Goal: Transaction & Acquisition: Download file/media

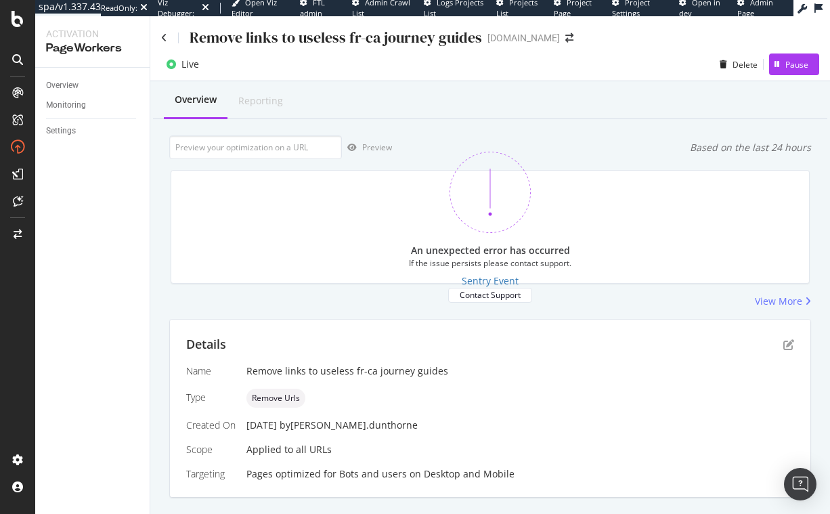
scroll to position [306, 0]
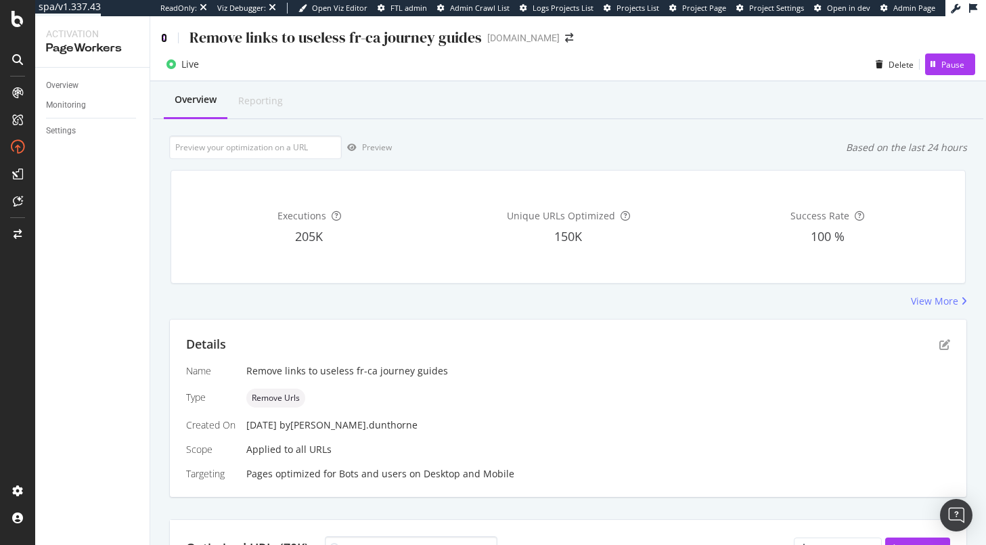
click at [163, 40] on icon at bounding box center [164, 37] width 6 height 9
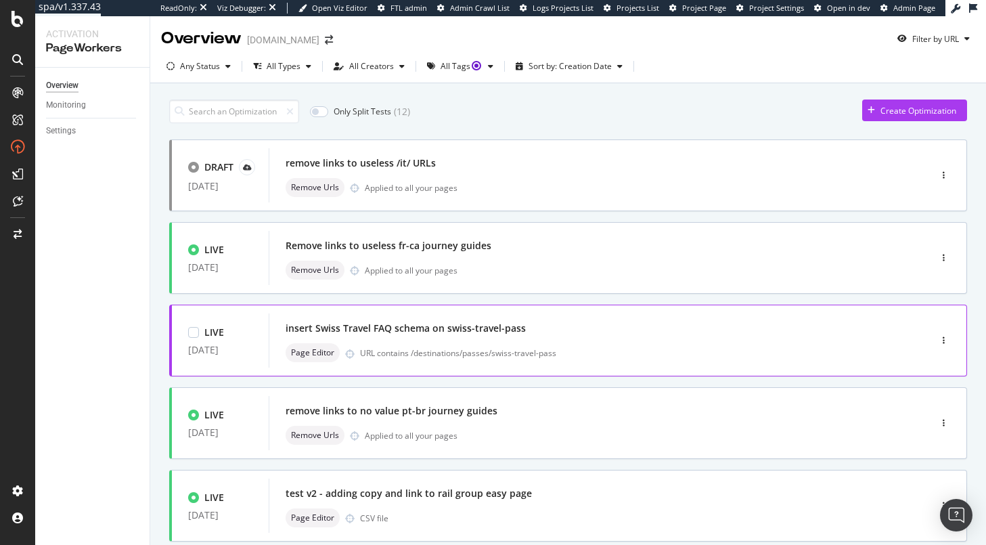
click at [480, 325] on div "insert Swiss Travel FAQ schema on swiss-travel-pass" at bounding box center [406, 328] width 240 height 14
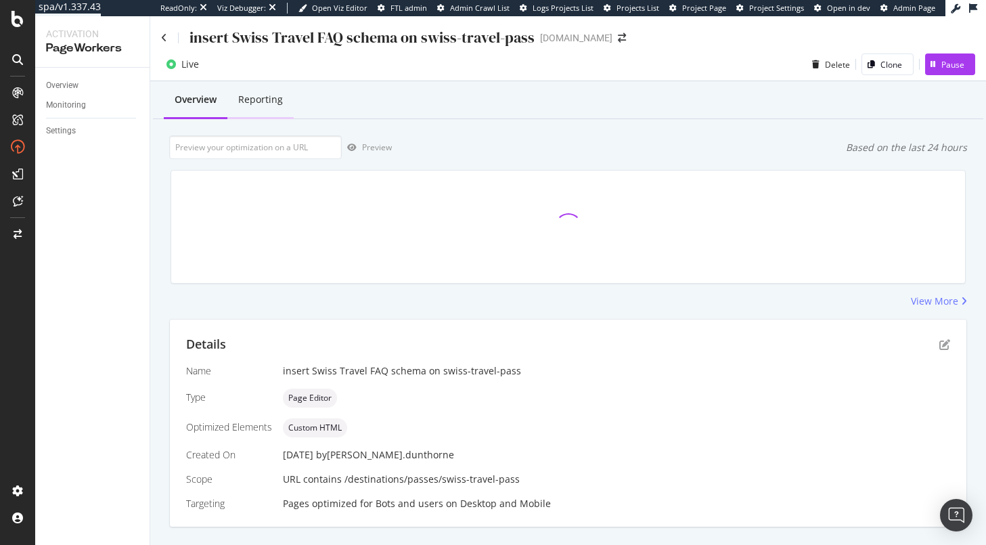
click at [273, 104] on div "Reporting" at bounding box center [260, 100] width 45 height 14
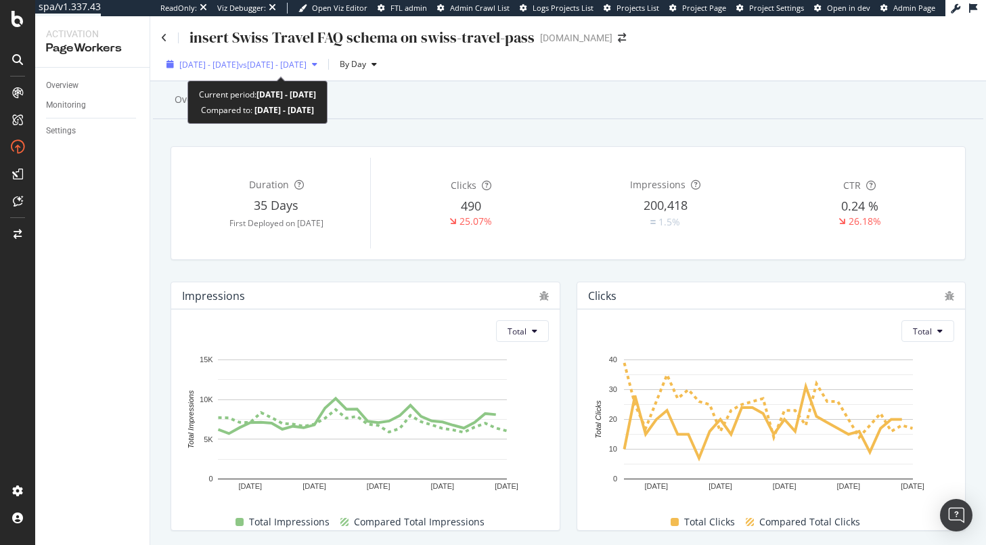
click at [279, 55] on div "2025 Aug. 27th - Sep. 23rd vs 2025 Jul. 30th - Aug. 26th" at bounding box center [242, 64] width 162 height 20
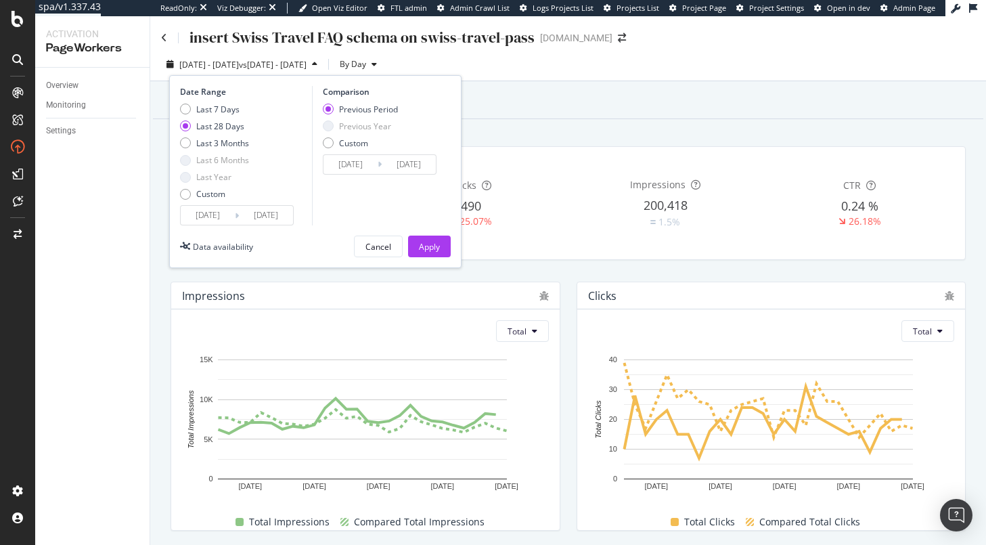
click at [221, 217] on input "2025/08/27" at bounding box center [208, 215] width 54 height 19
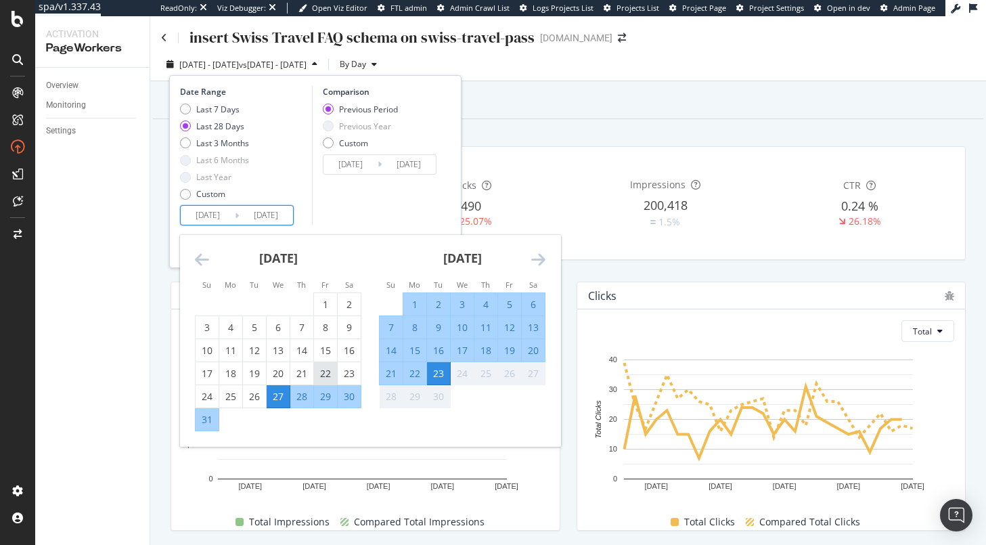
click at [323, 376] on div "22" at bounding box center [325, 374] width 23 height 14
type input "2025/08/22"
type input "2025/07/20"
type input "2025/08/21"
click at [443, 375] on div "23" at bounding box center [438, 374] width 23 height 14
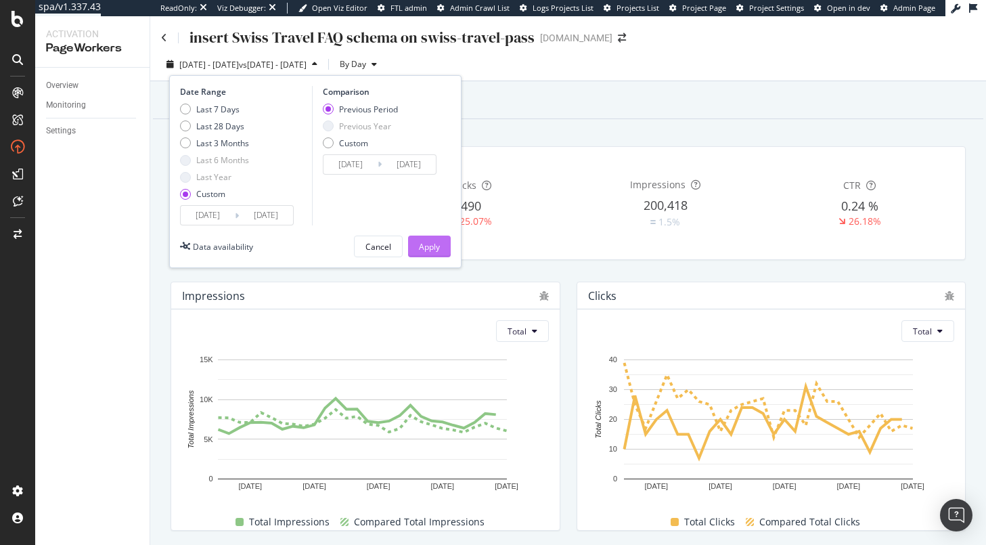
click at [414, 244] on button "Apply" at bounding box center [429, 246] width 43 height 22
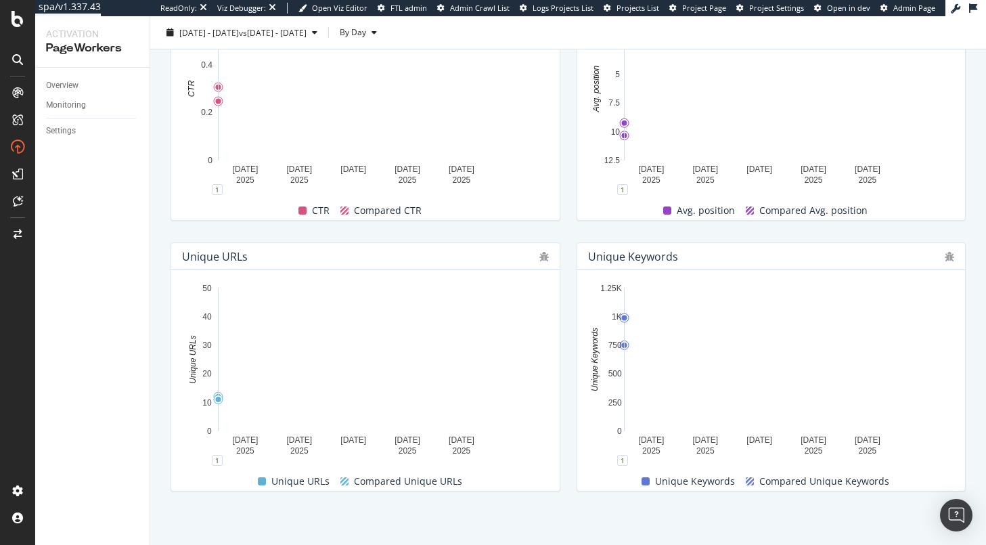
scroll to position [585, 0]
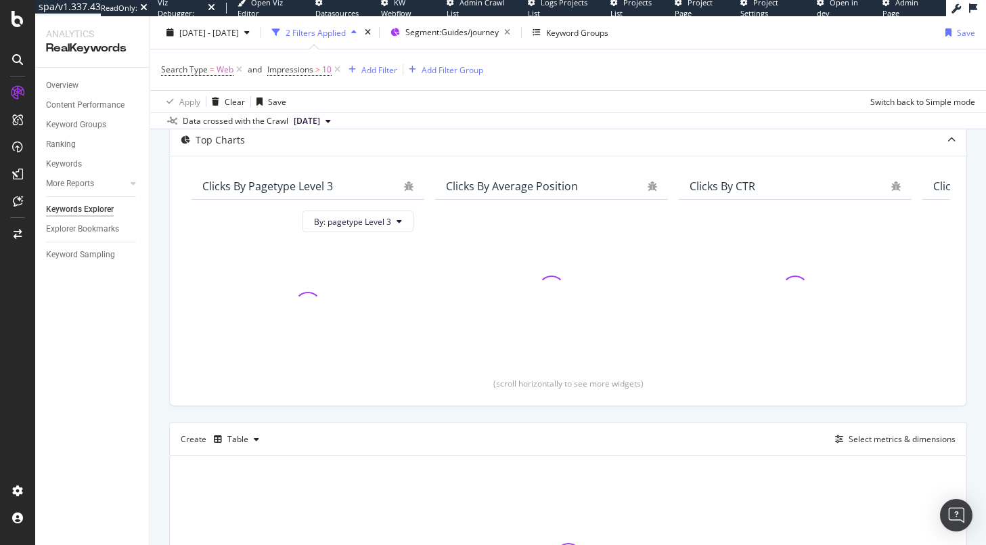
scroll to position [79, 0]
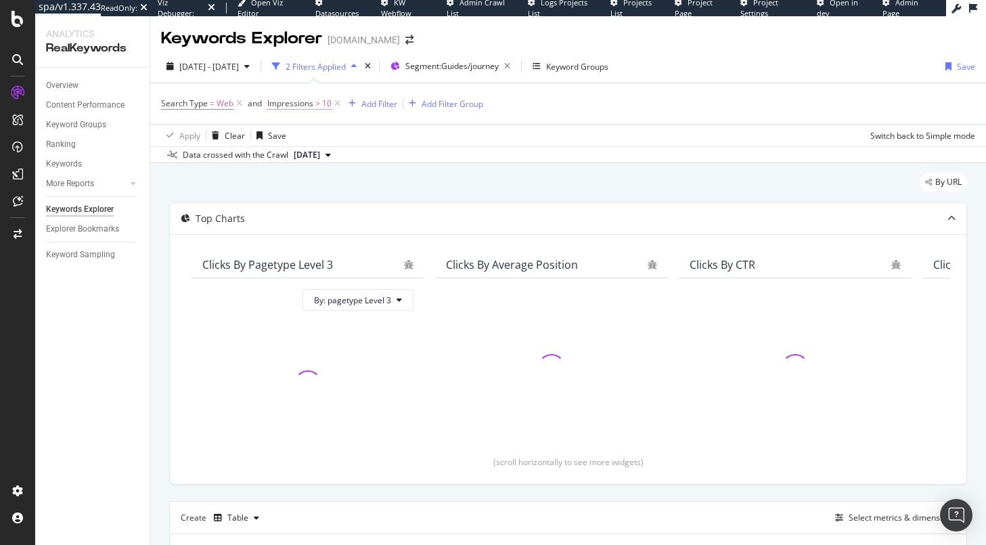
click at [303, 102] on span "Impressions" at bounding box center [290, 103] width 46 height 12
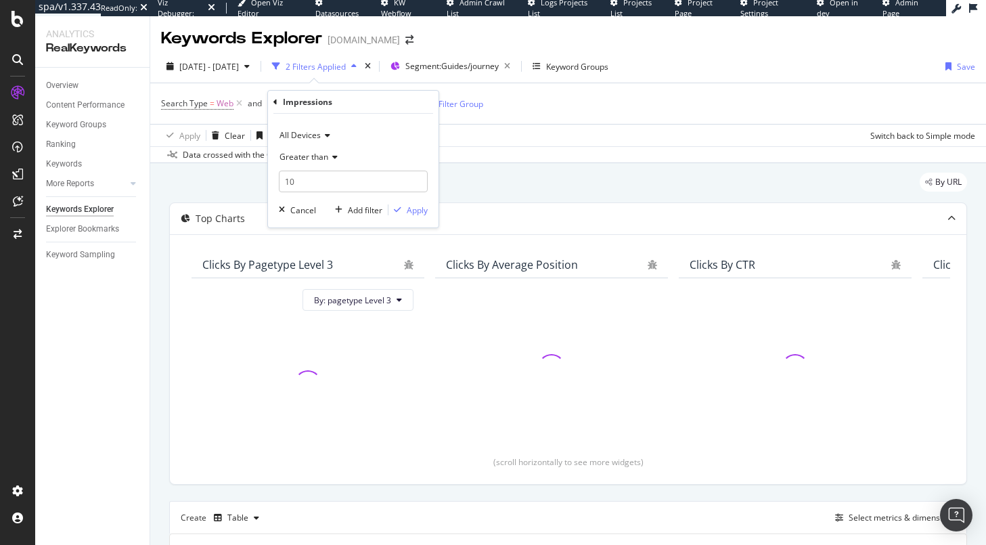
click at [454, 165] on div "By URL Top Charts Clicks By pagetype Level 3 By: pagetype Level 3 Clicks By Ave…" at bounding box center [568, 473] width 836 height 621
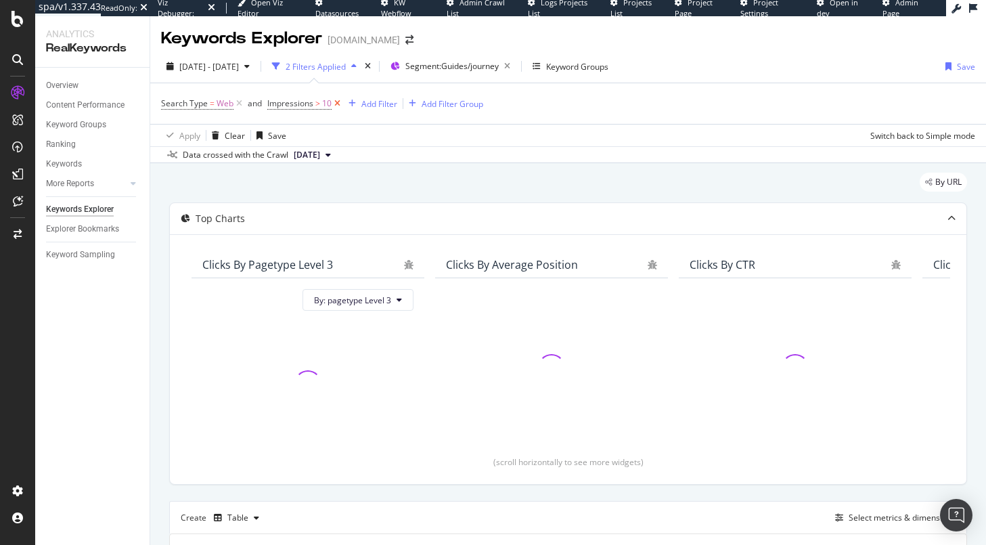
click at [340, 104] on icon at bounding box center [338, 104] width 12 height 14
click at [290, 102] on div "Add Filter" at bounding box center [281, 104] width 36 height 12
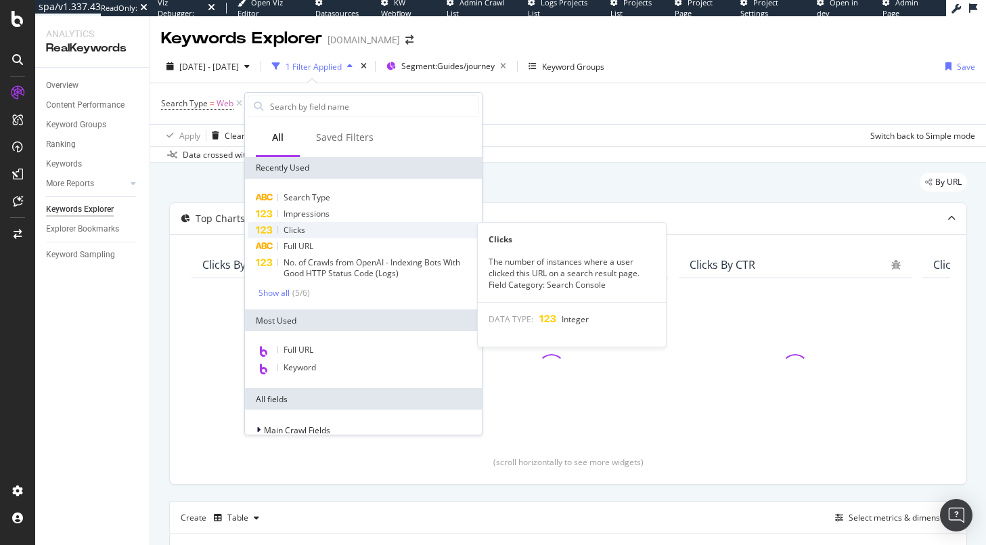
click at [314, 229] on div "Clicks" at bounding box center [363, 230] width 231 height 16
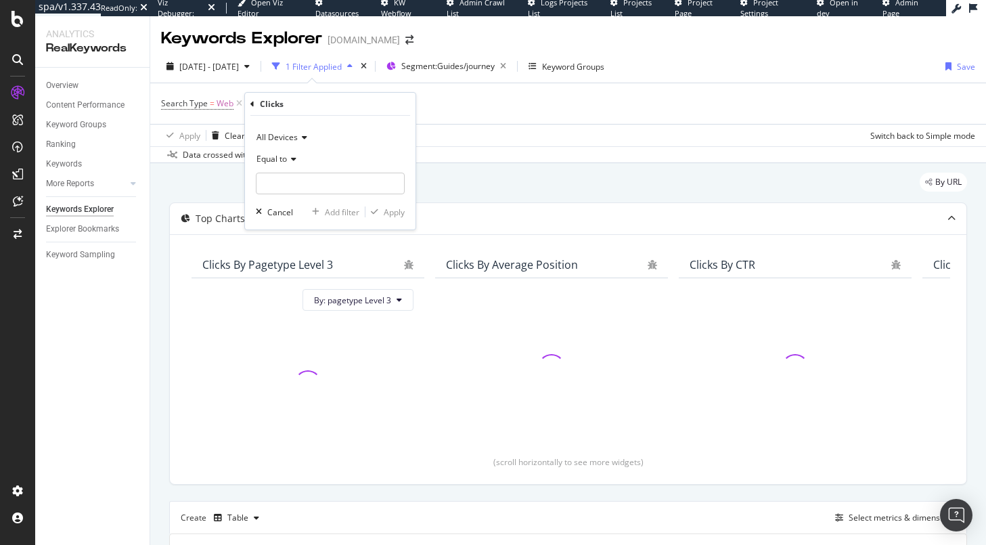
click at [286, 159] on span "Equal to" at bounding box center [271, 159] width 30 height 12
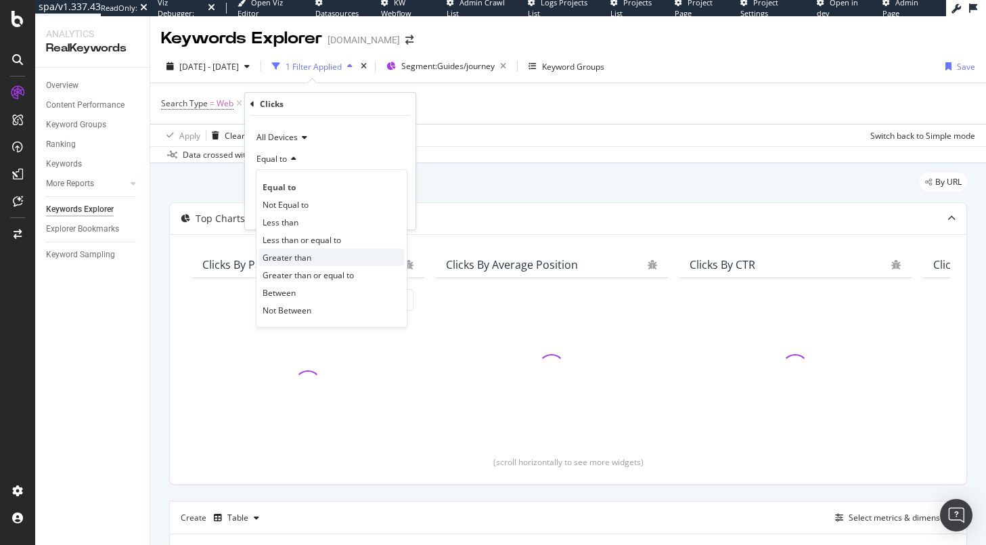
click at [309, 259] on span "Greater than" at bounding box center [287, 258] width 49 height 12
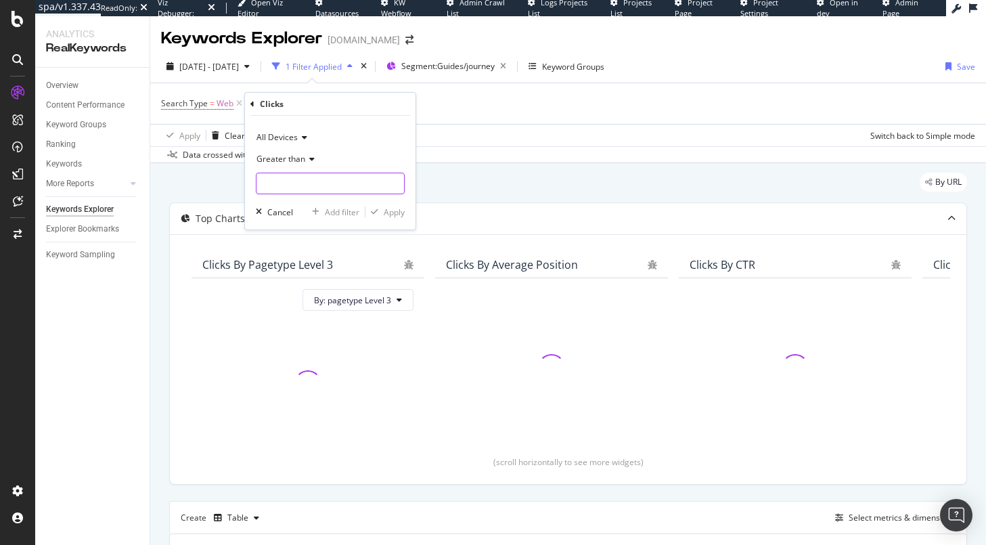
click at [300, 188] on input "number" at bounding box center [330, 184] width 149 height 22
type input "5"
drag, startPoint x: 387, startPoint y: 209, endPoint x: 305, endPoint y: 30, distance: 196.5
click at [387, 210] on div "Apply" at bounding box center [394, 212] width 21 height 12
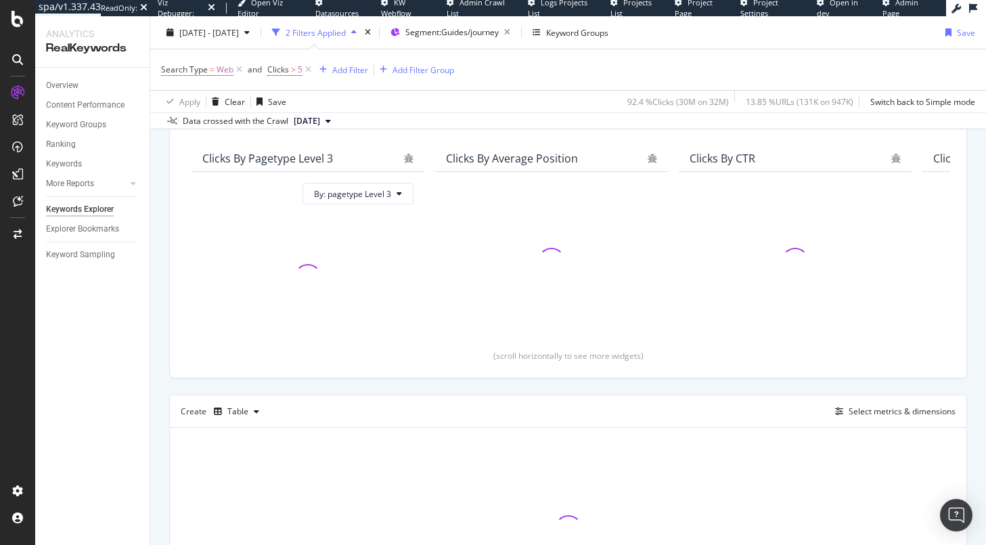
scroll to position [239, 0]
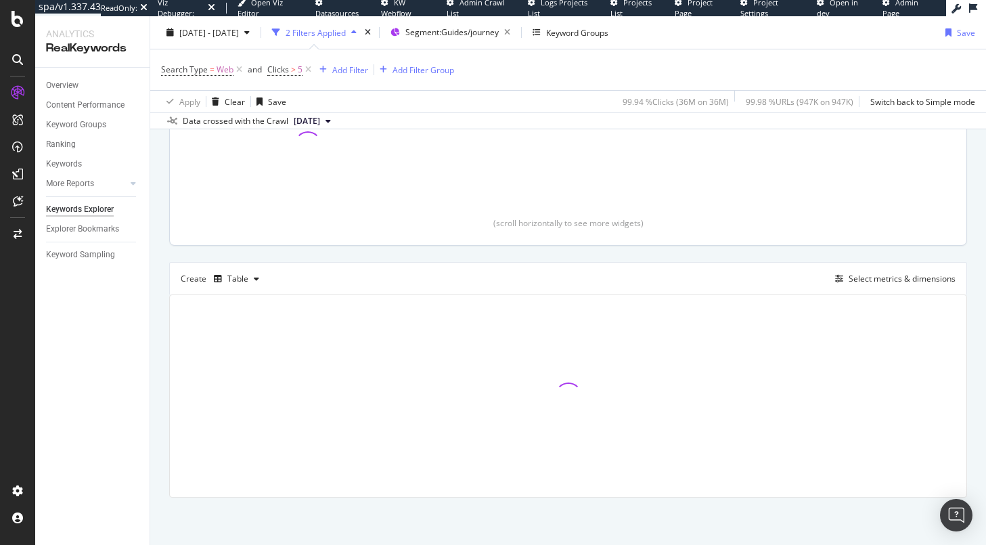
drag, startPoint x: 425, startPoint y: 175, endPoint x: 447, endPoint y: 153, distance: 31.1
click at [425, 175] on div "Clicks By pagetype Level 3 By: pagetype Level 3" at bounding box center [308, 114] width 244 height 205
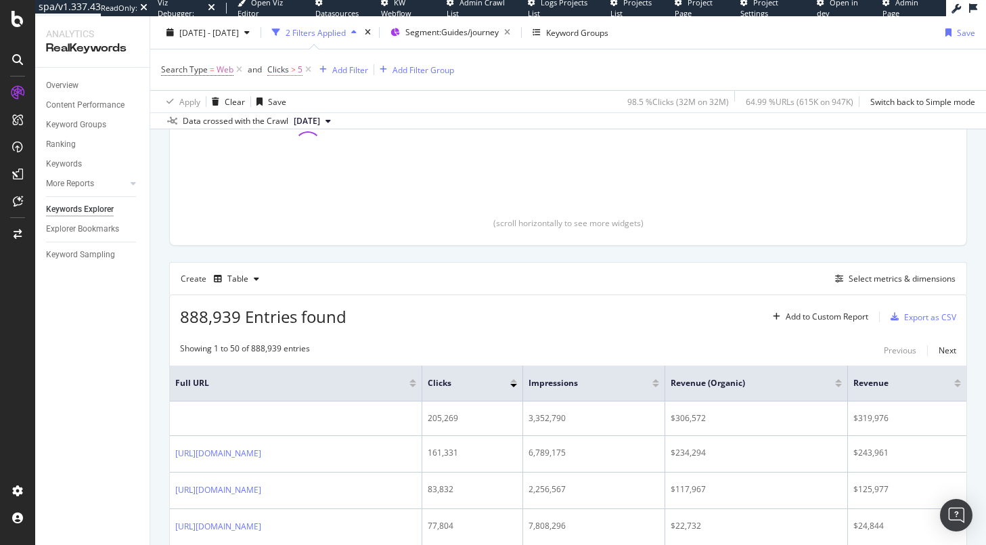
click at [279, 70] on span "Clicks" at bounding box center [278, 70] width 22 height 12
click at [291, 150] on input "5" at bounding box center [353, 148] width 149 height 22
type input "10"
click at [422, 178] on div "Apply" at bounding box center [417, 177] width 21 height 12
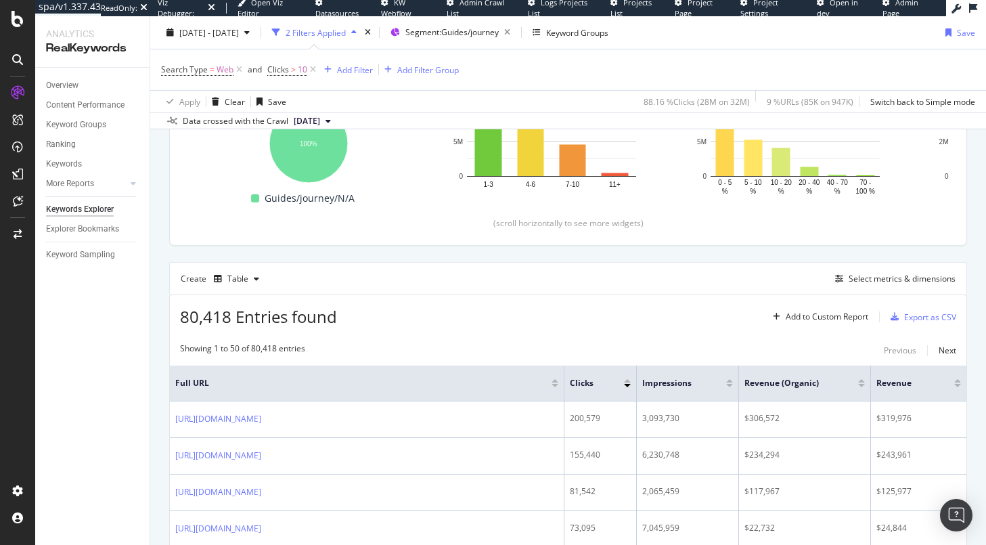
click at [627, 381] on div at bounding box center [627, 380] width 7 height 3
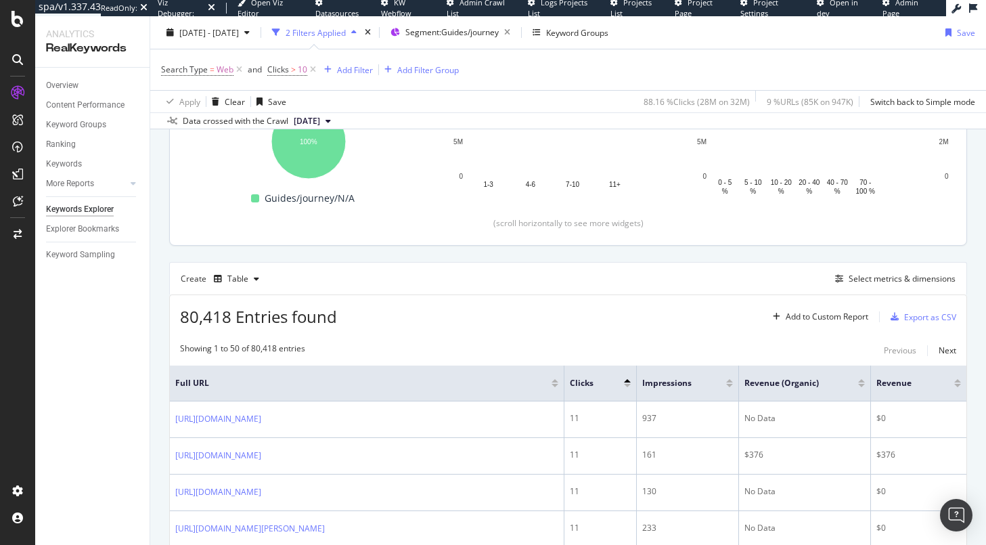
scroll to position [213, 0]
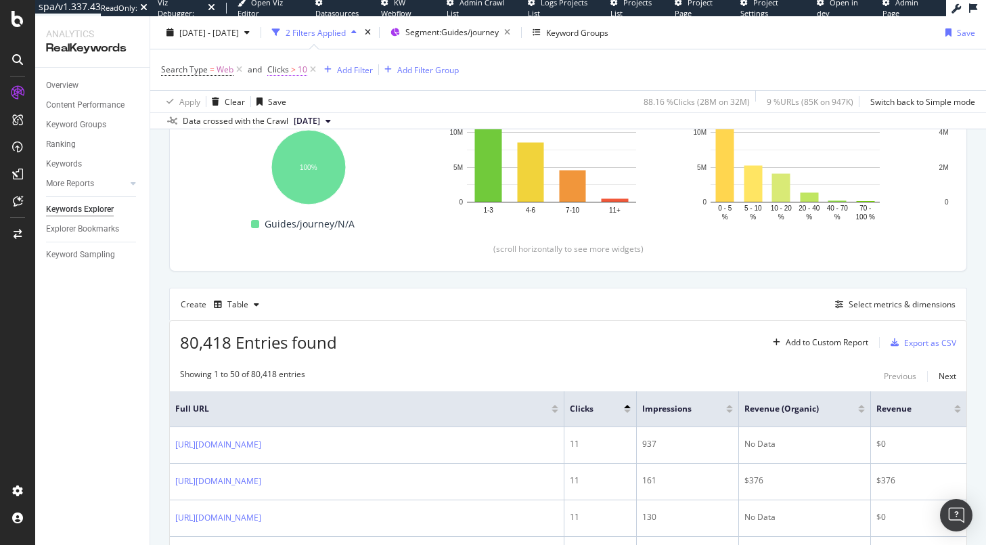
click at [298, 70] on span "10" at bounding box center [302, 69] width 9 height 19
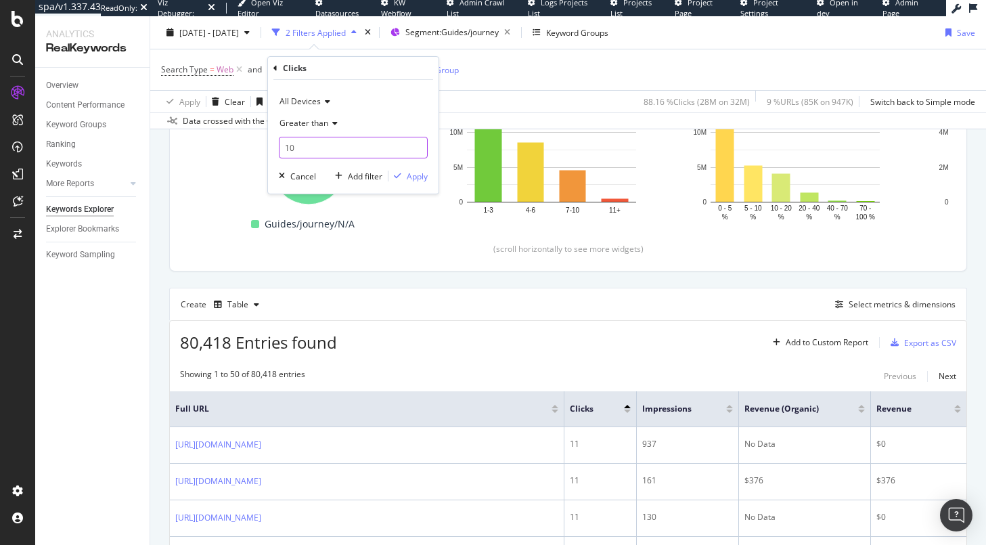
click at [296, 150] on input "10" at bounding box center [353, 148] width 149 height 22
type input "5"
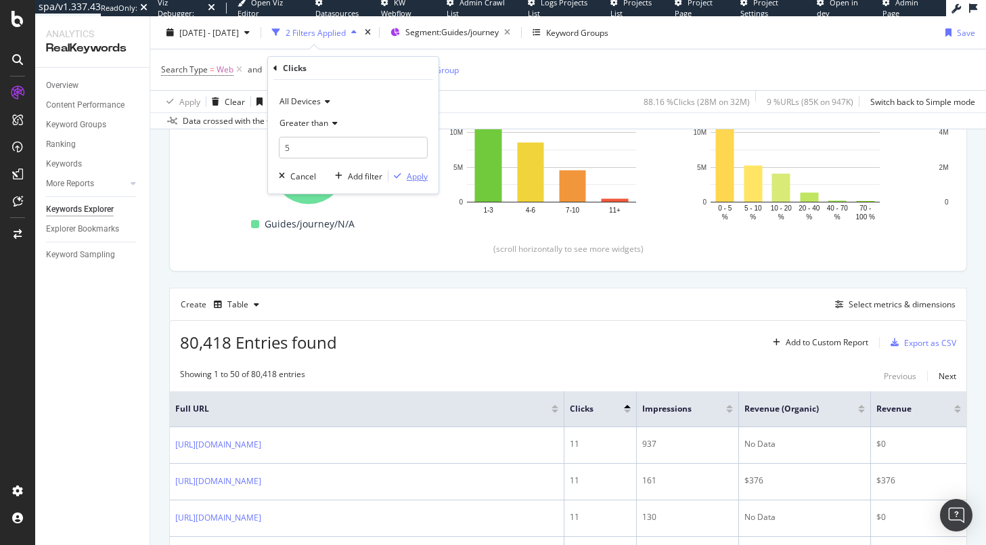
click at [419, 177] on div "Apply" at bounding box center [417, 177] width 21 height 12
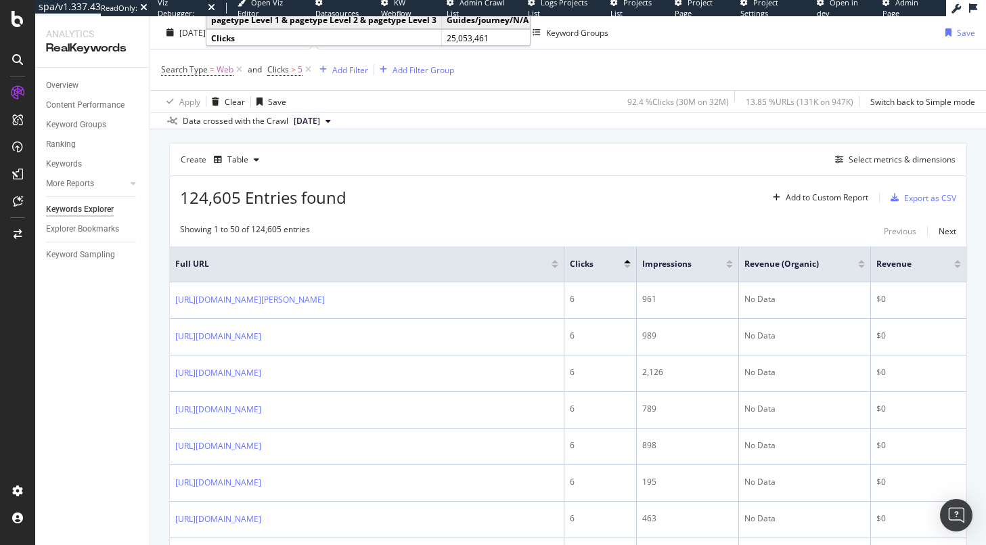
scroll to position [357, 0]
click at [905, 202] on div "Export as CSV" at bounding box center [930, 199] width 52 height 12
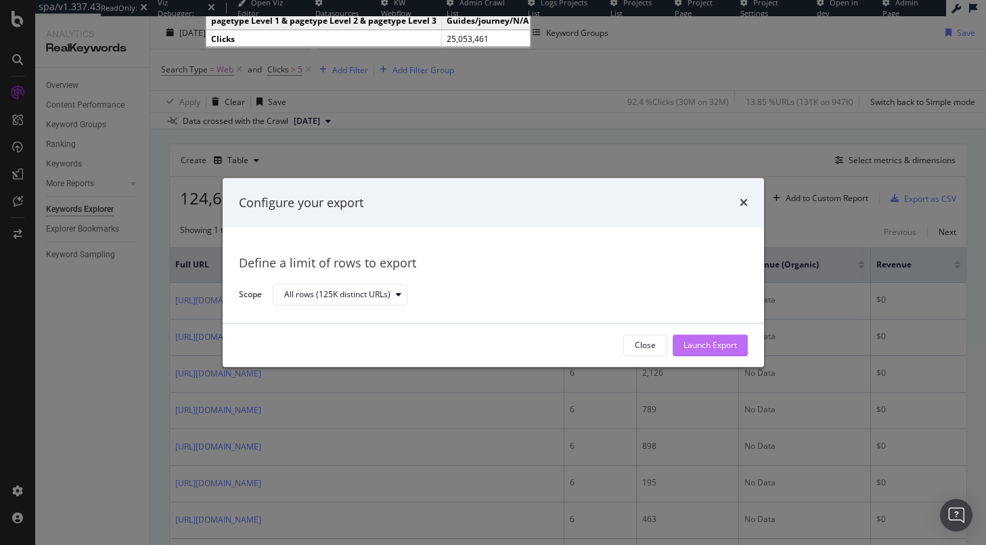
click at [715, 342] on div "Launch Export" at bounding box center [709, 346] width 53 height 12
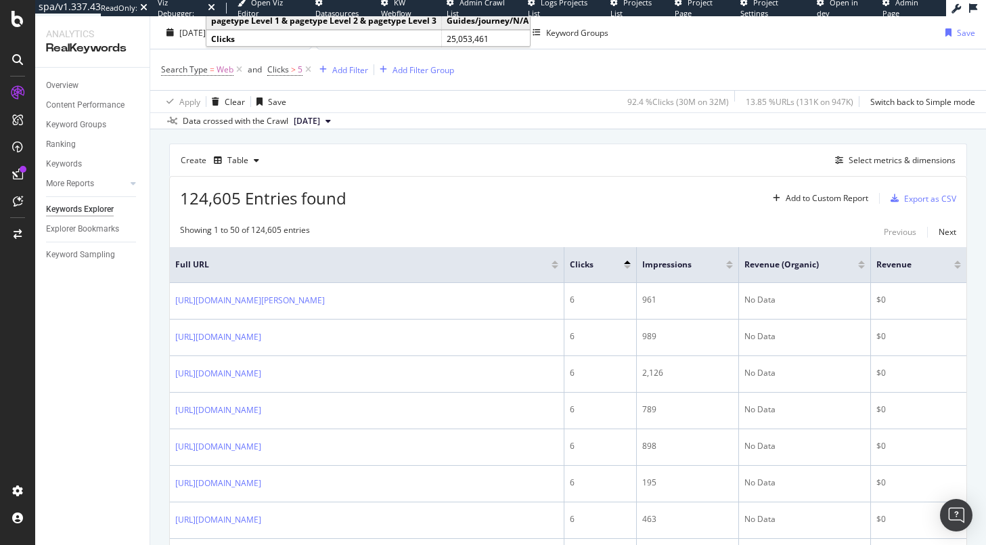
click at [407, 127] on div "Data crossed with the Crawl 2025 Aug. 25th" at bounding box center [568, 120] width 836 height 16
click at [294, 68] on span ">" at bounding box center [293, 70] width 5 height 12
click at [486, 180] on div "124,605 Entries found Add to Custom Report Export as CSV" at bounding box center [568, 193] width 796 height 33
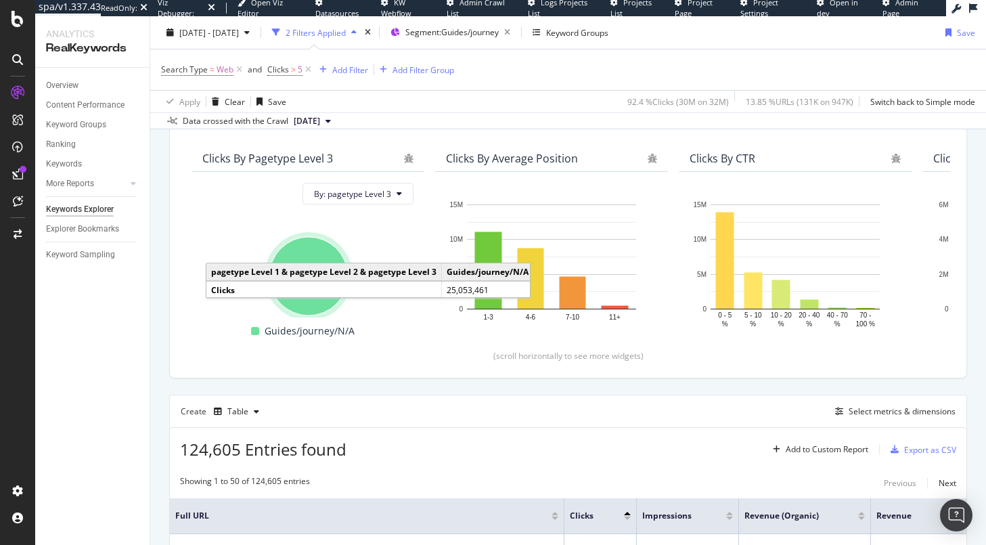
scroll to position [0, 0]
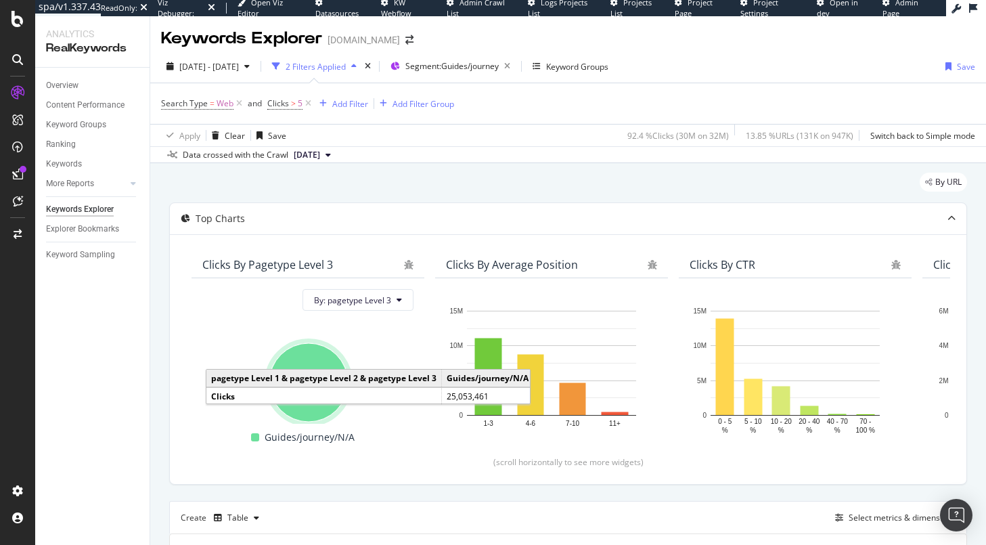
click at [459, 173] on div "By URL" at bounding box center [568, 188] width 798 height 30
click at [284, 100] on span "Clicks" at bounding box center [278, 103] width 22 height 12
drag, startPoint x: 501, startPoint y: 168, endPoint x: 379, endPoint y: 135, distance: 126.7
click at [310, 104] on icon at bounding box center [308, 104] width 12 height 14
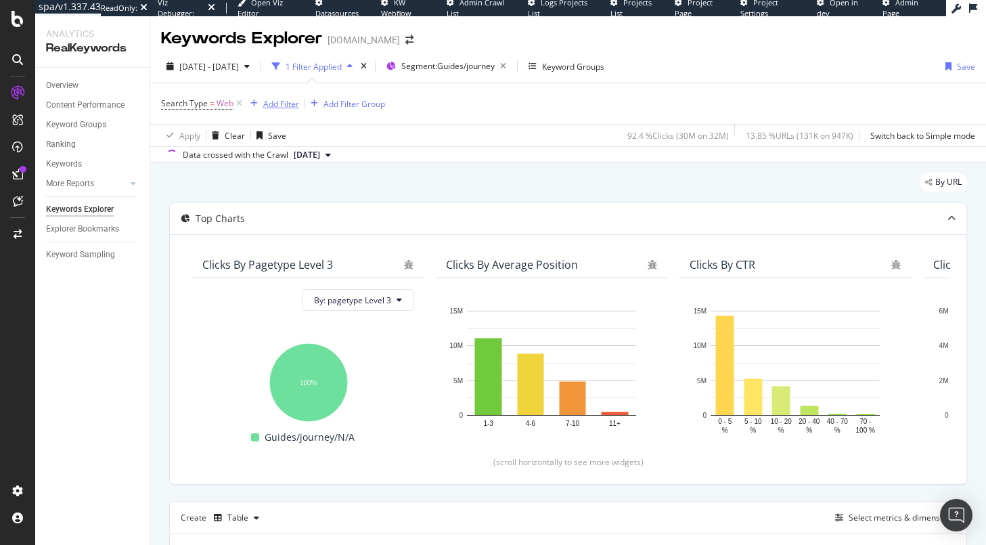
click at [286, 102] on div "Add Filter" at bounding box center [281, 104] width 36 height 12
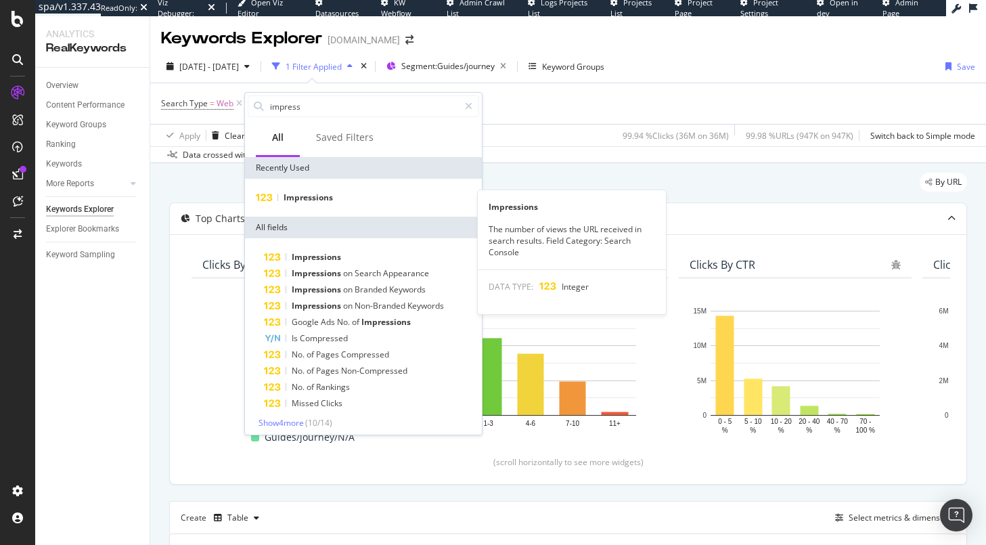
type input "impress"
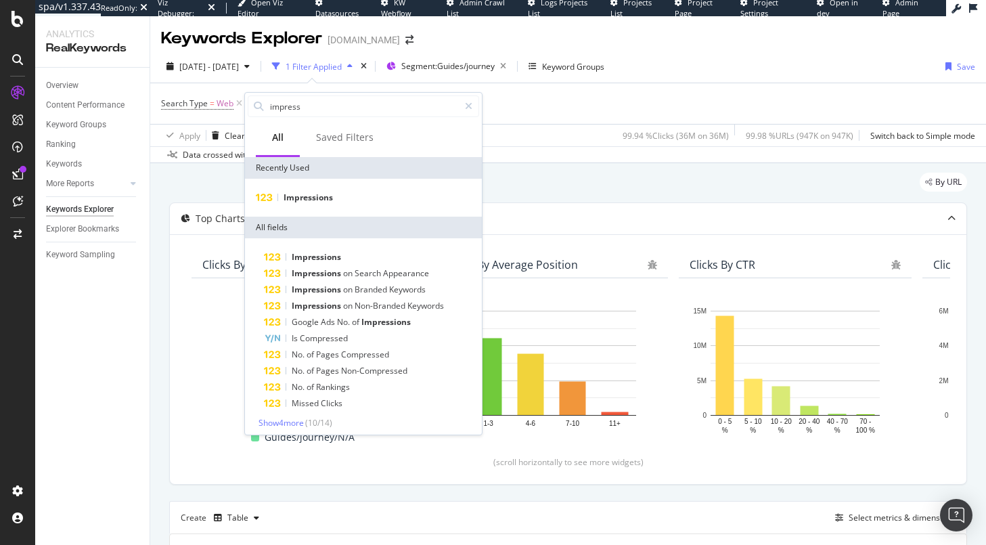
click at [298, 206] on div "Impressions" at bounding box center [363, 198] width 237 height 38
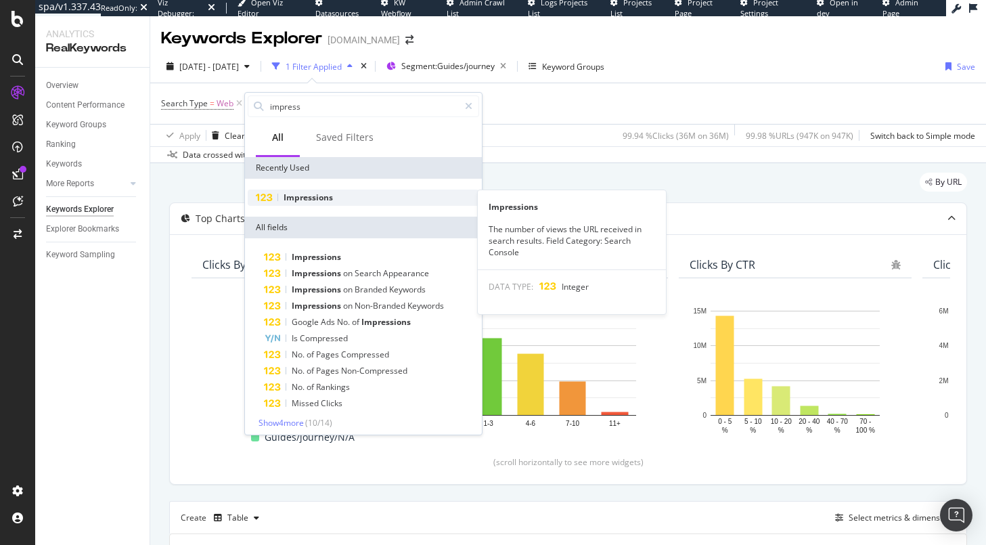
click at [298, 196] on span "Impressions" at bounding box center [308, 198] width 49 height 12
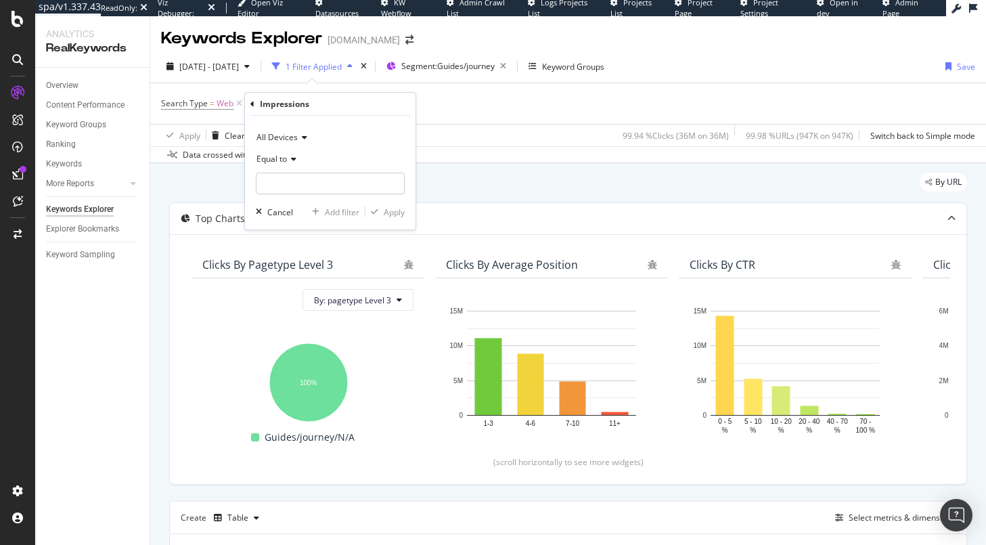
click at [282, 154] on span "Equal to" at bounding box center [271, 159] width 30 height 12
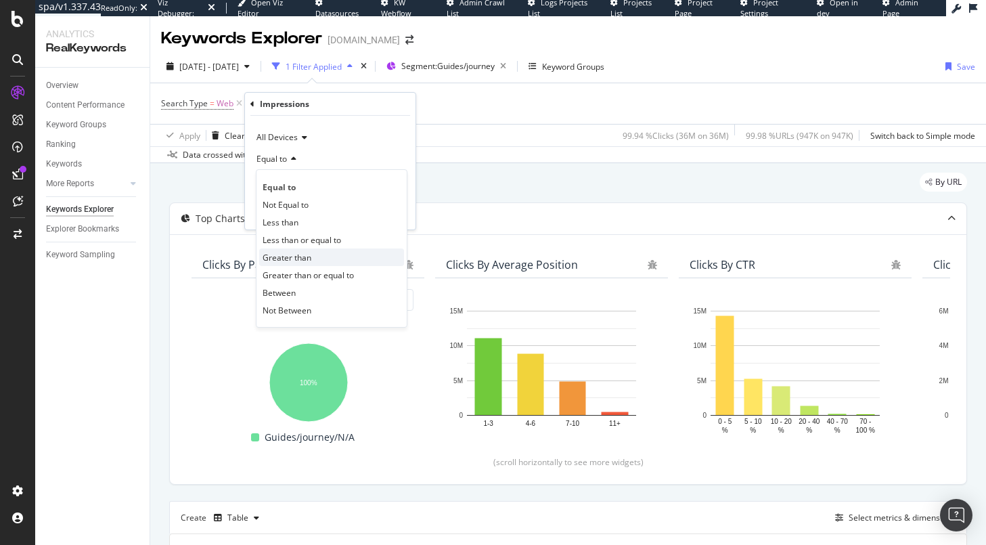
click at [290, 255] on span "Greater than" at bounding box center [287, 258] width 49 height 12
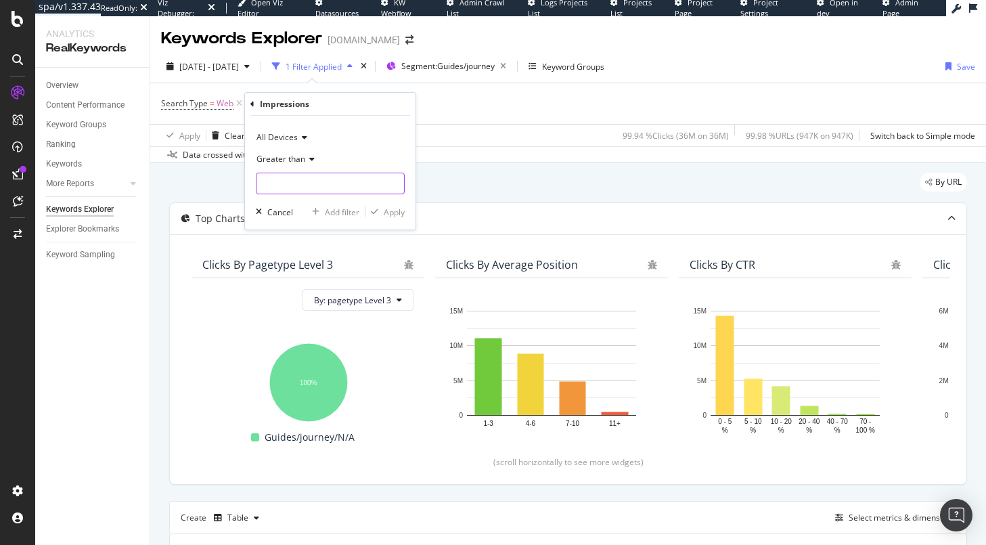
click at [291, 180] on input "number" at bounding box center [330, 184] width 149 height 22
type input "10"
click at [384, 215] on div "Apply" at bounding box center [394, 212] width 21 height 12
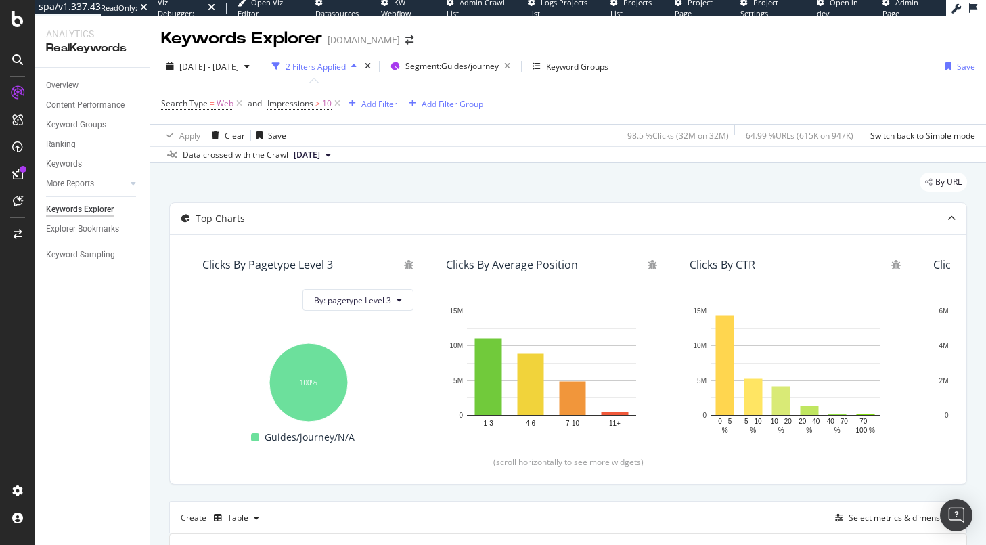
scroll to position [250, 0]
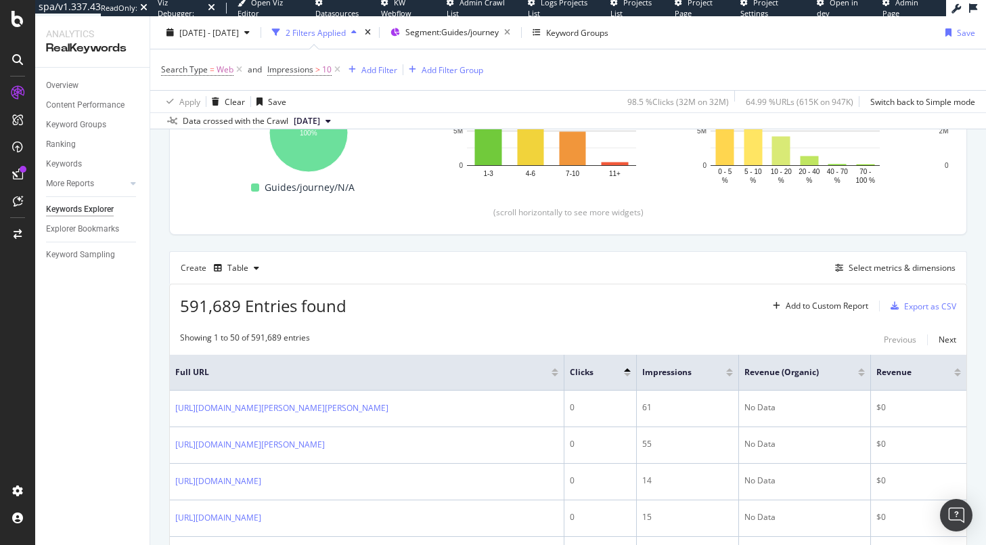
click at [574, 276] on div "Create Table Select metrics & dimensions" at bounding box center [568, 267] width 798 height 32
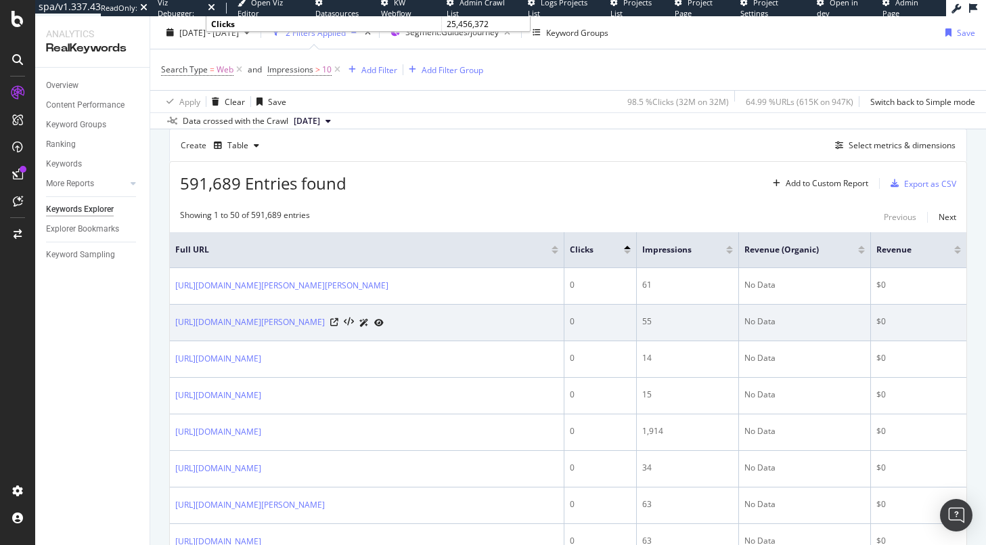
scroll to position [367, 0]
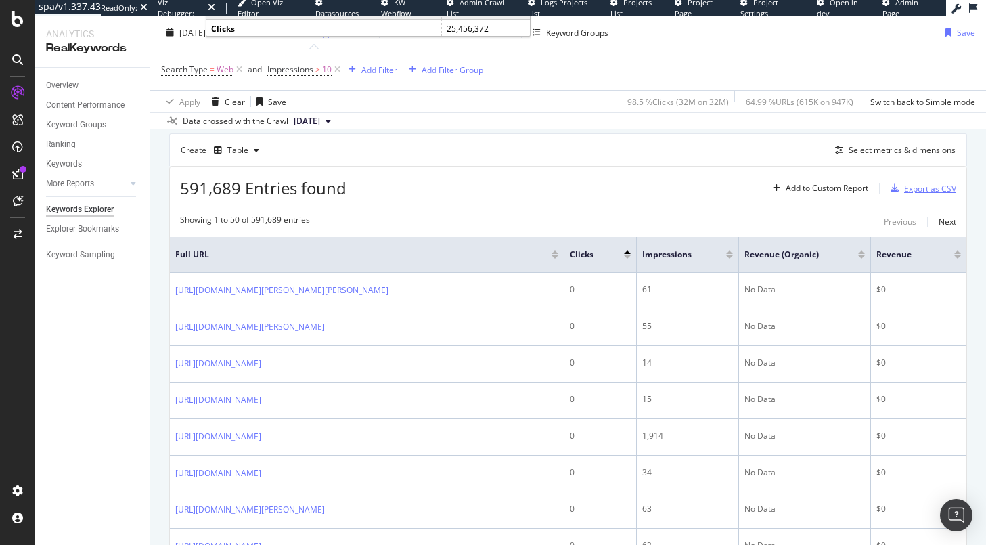
click at [921, 187] on div "Export as CSV" at bounding box center [930, 189] width 52 height 12
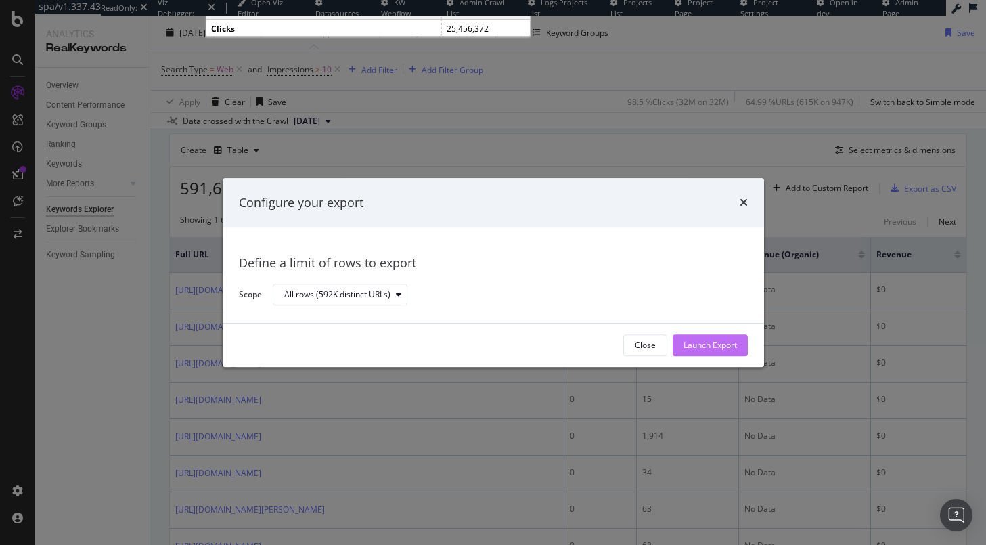
click at [713, 343] on div "Launch Export" at bounding box center [709, 346] width 53 height 12
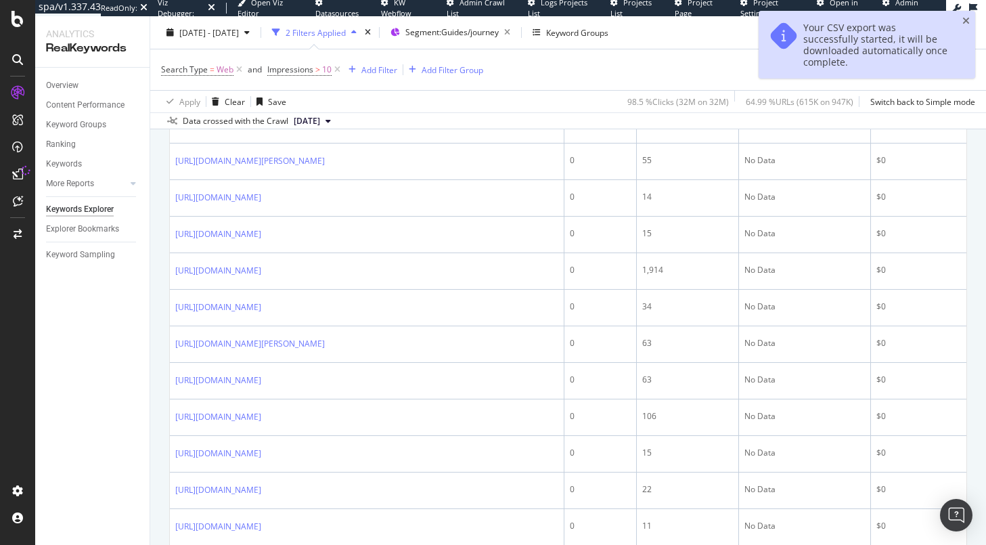
scroll to position [534, 0]
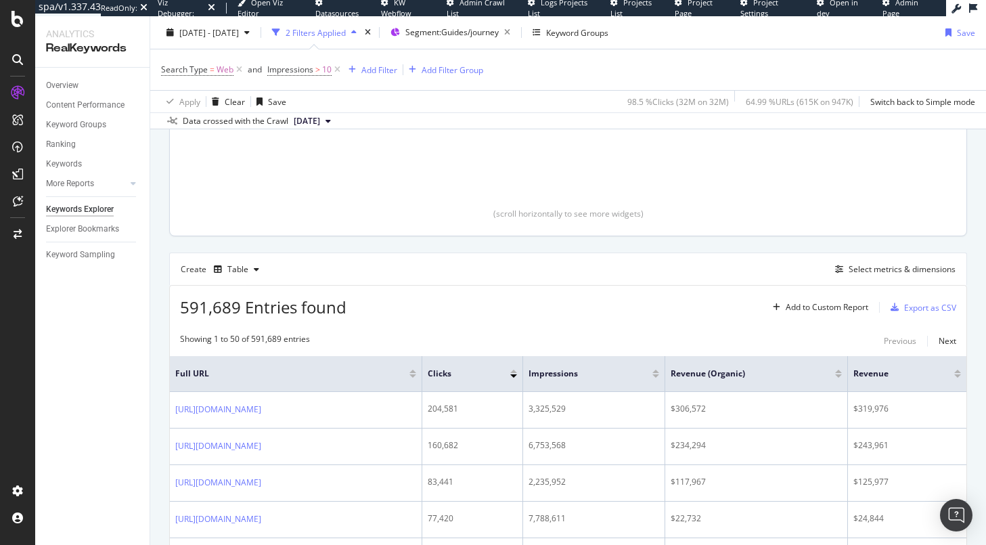
scroll to position [430, 0]
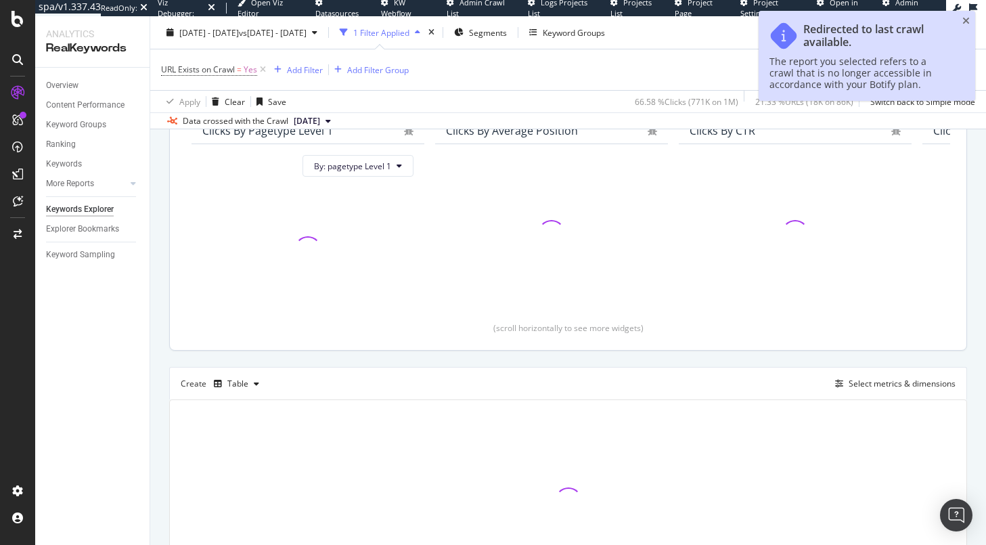
scroll to position [136, 0]
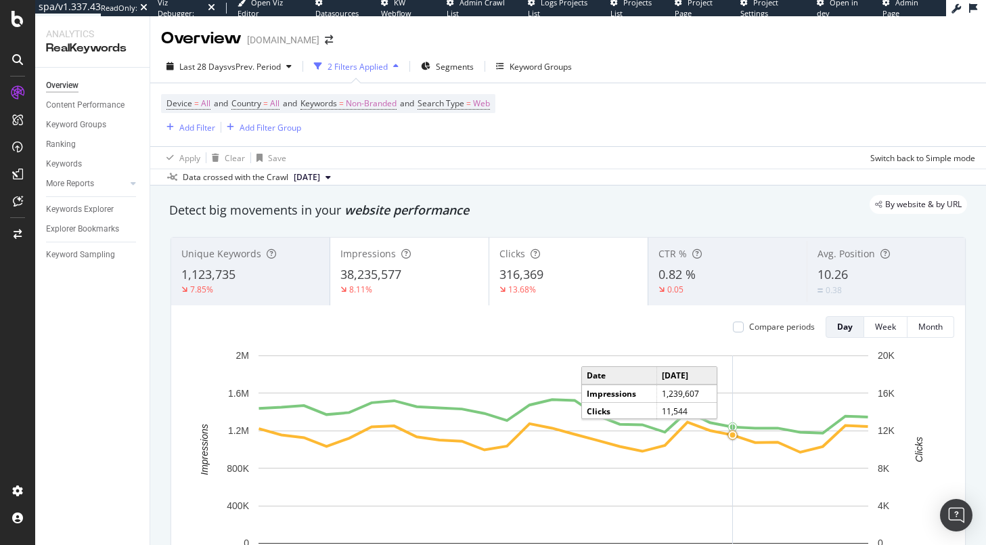
click at [530, 201] on div "By website & by URL" at bounding box center [561, 204] width 811 height 19
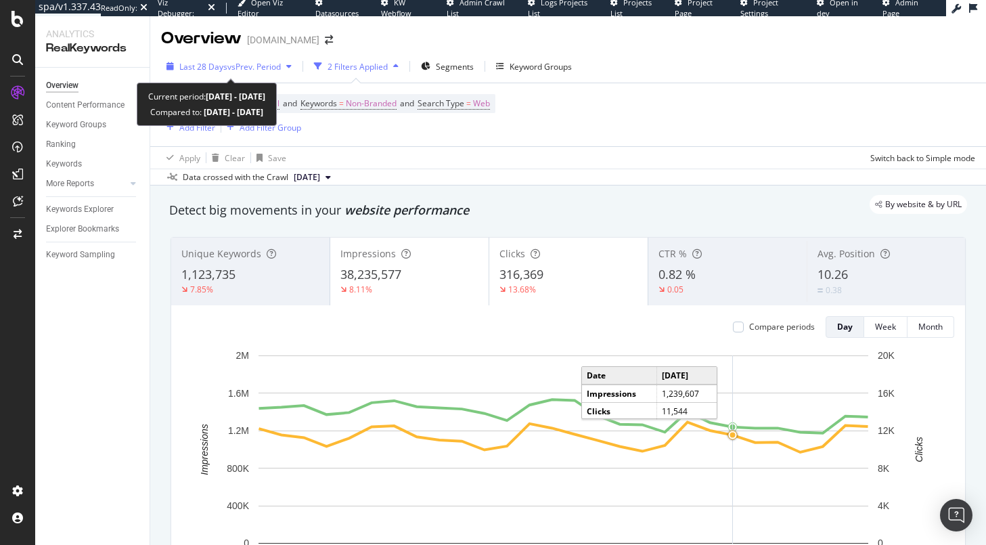
click at [281, 67] on span "vs Prev. Period" at bounding box center [253, 67] width 53 height 12
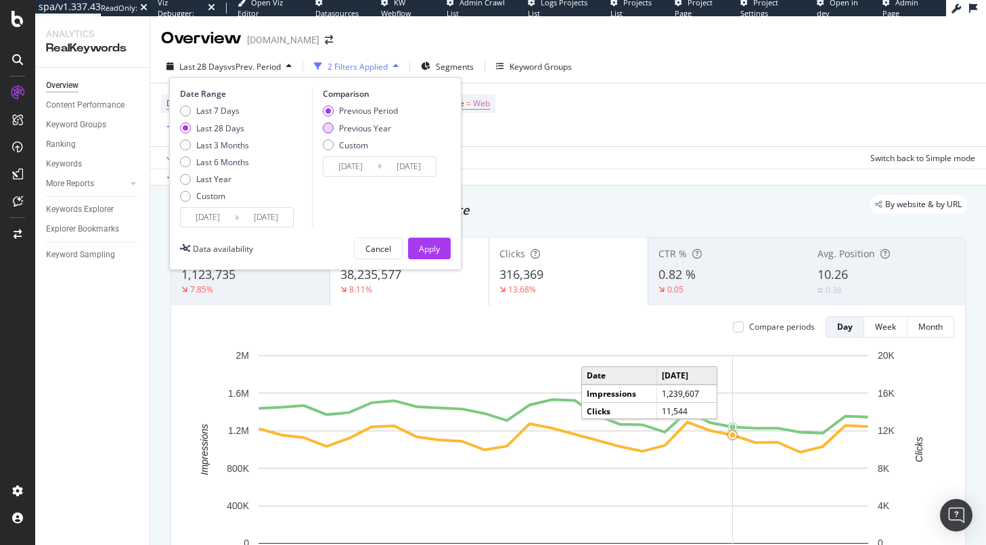
click at [382, 123] on div "Previous Year" at bounding box center [365, 128] width 52 height 12
type input "[DATE]"
click at [432, 251] on div "Apply" at bounding box center [429, 249] width 21 height 12
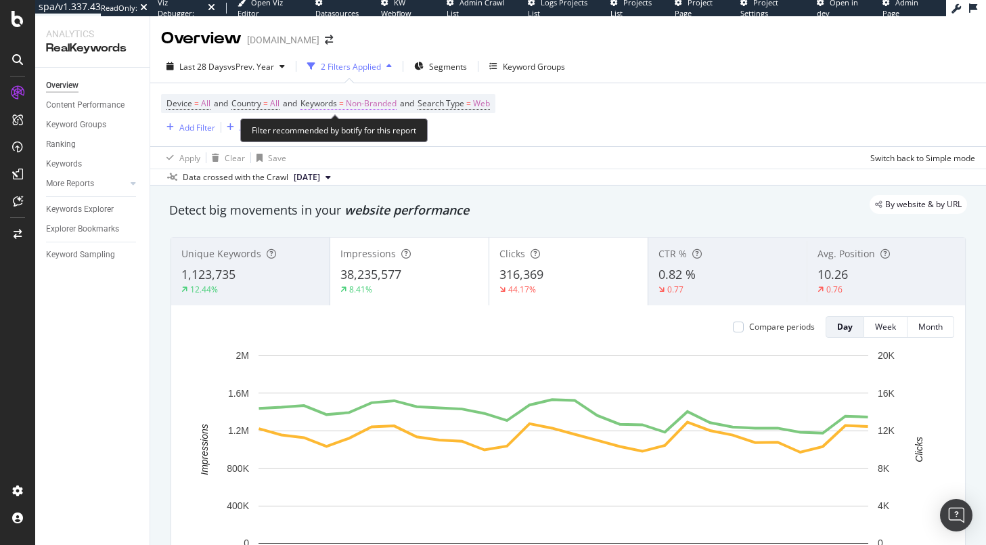
click at [397, 97] on span "Non-Branded" at bounding box center [371, 103] width 51 height 19
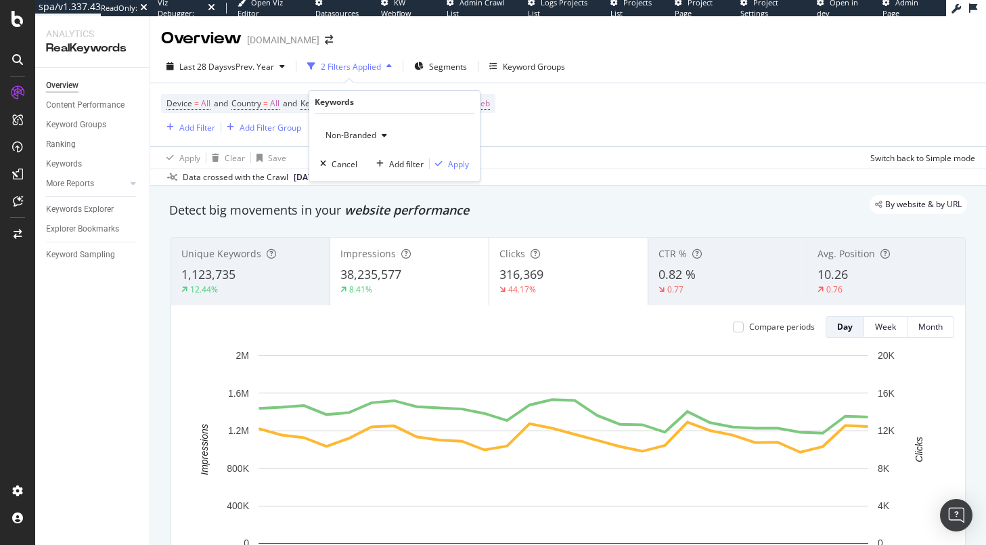
click at [376, 136] on div "button" at bounding box center [384, 135] width 16 height 8
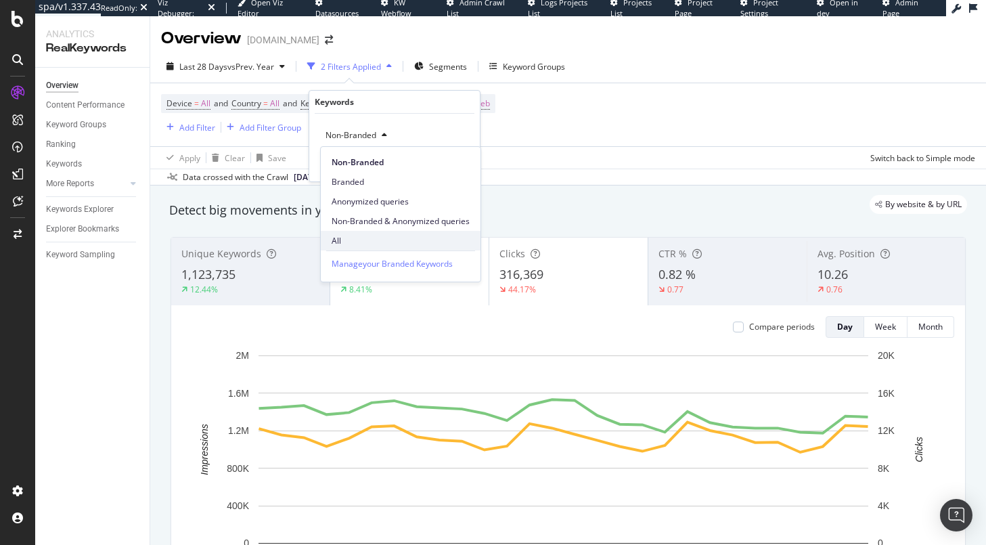
click at [357, 235] on span "All" at bounding box center [401, 241] width 138 height 12
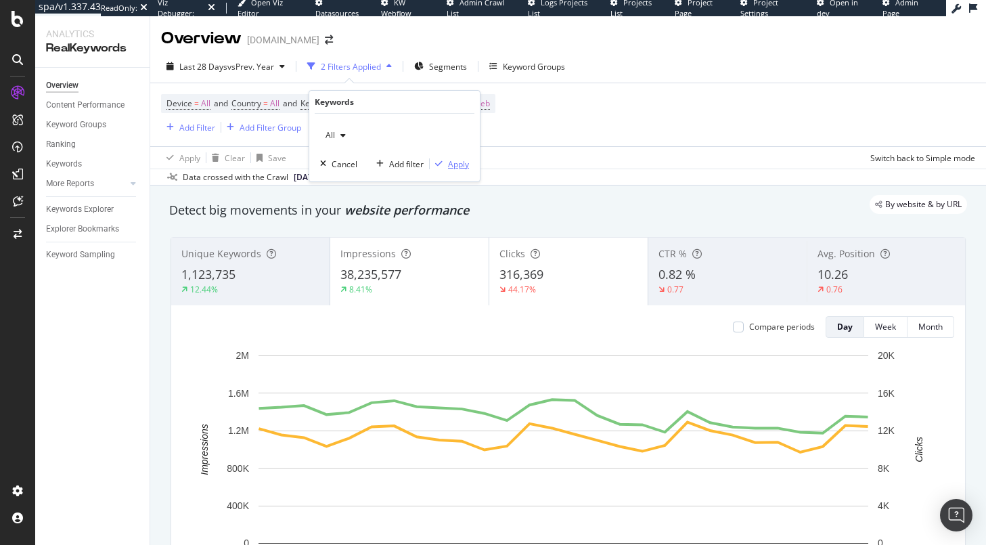
click at [462, 166] on div "Apply" at bounding box center [458, 164] width 21 height 12
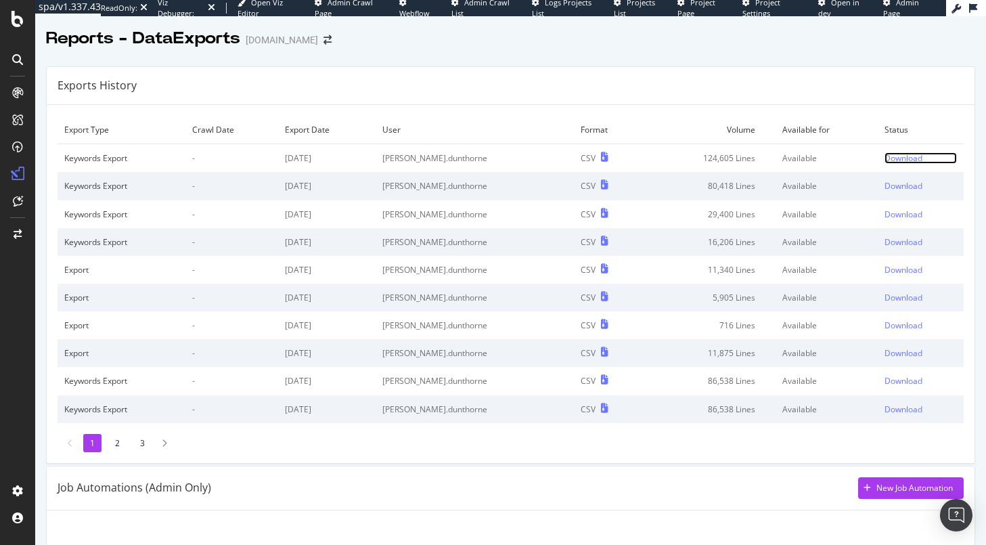
click at [884, 156] on div "Download" at bounding box center [903, 158] width 38 height 12
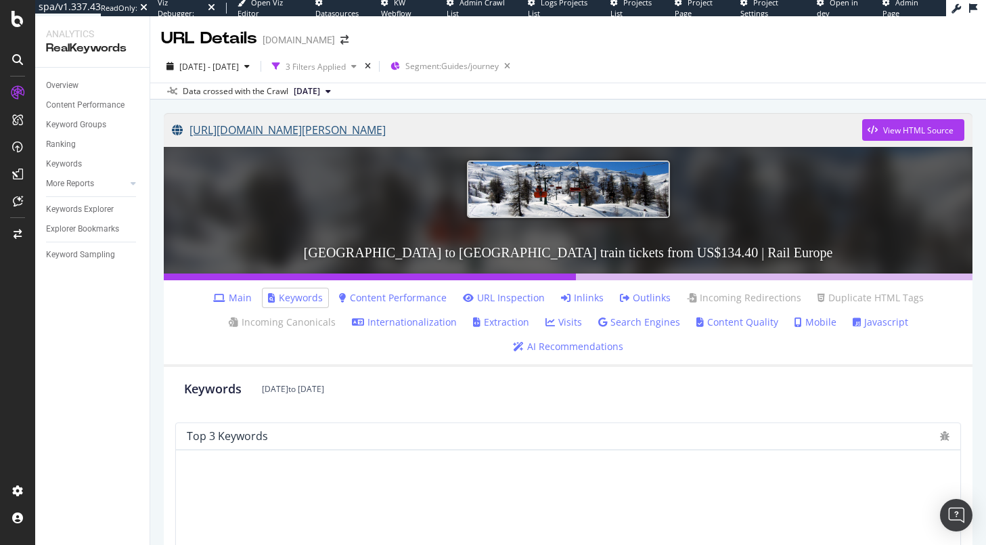
click at [656, 113] on link "[URL][DOMAIN_NAME][PERSON_NAME]" at bounding box center [517, 130] width 690 height 34
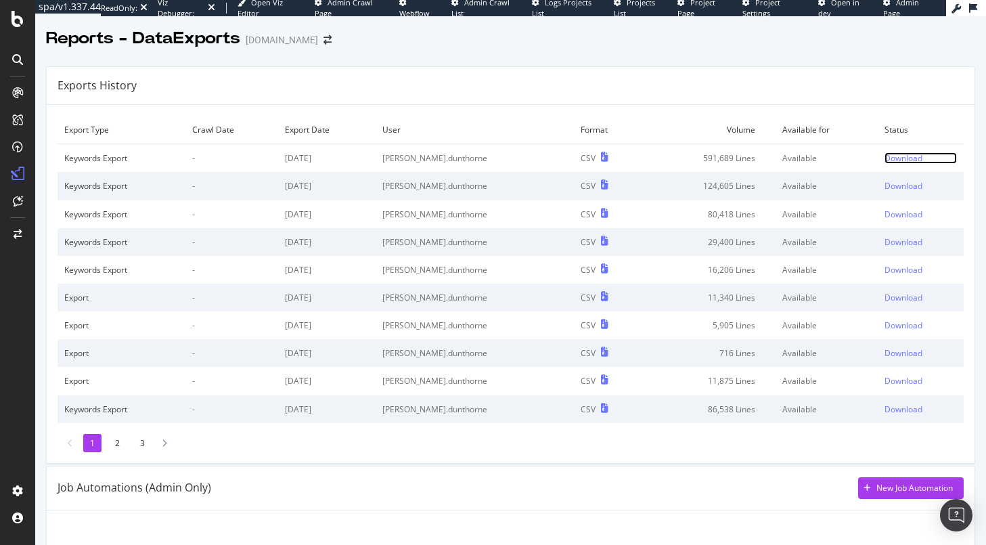
click at [884, 157] on div "Download" at bounding box center [903, 158] width 38 height 12
